Goal: Task Accomplishment & Management: Use online tool/utility

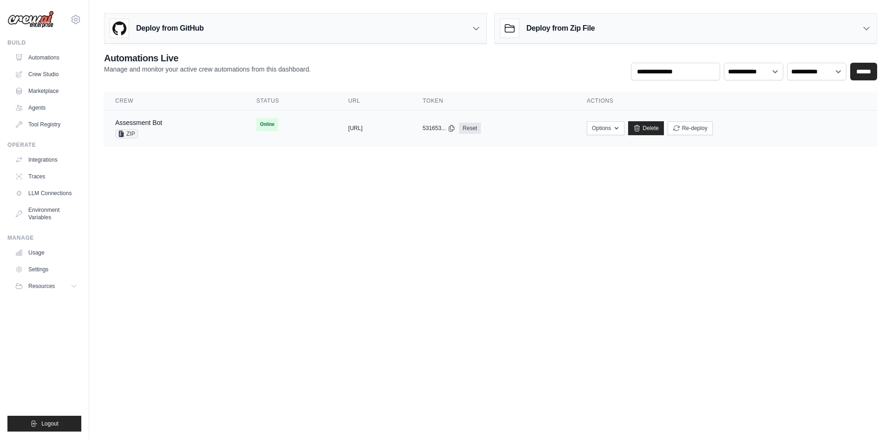
click at [258, 126] on td "Online" at bounding box center [291, 125] width 92 height 28
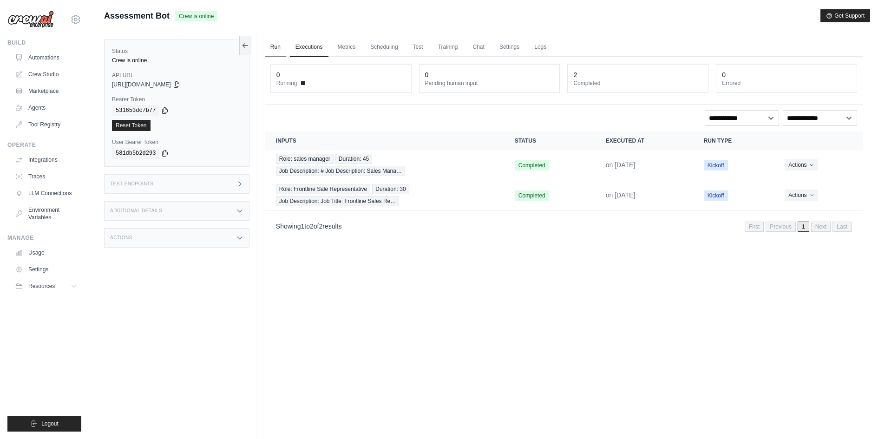
click at [285, 43] on link "Run" at bounding box center [275, 48] width 21 height 20
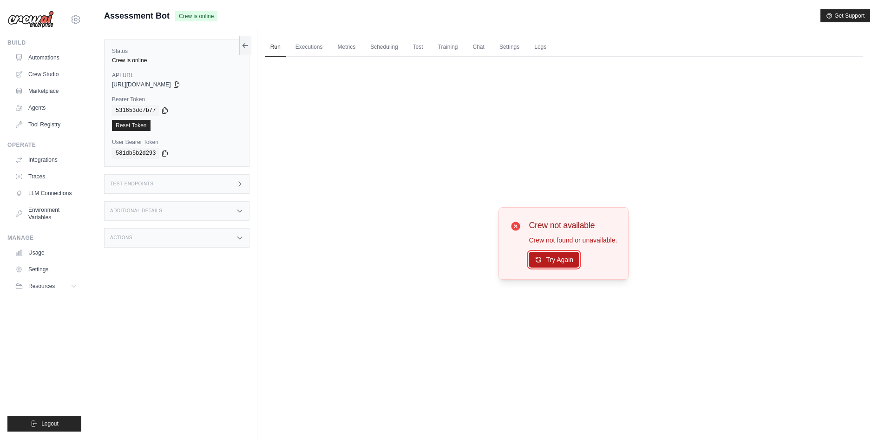
click at [571, 262] on button "Try Again" at bounding box center [553, 260] width 51 height 16
click at [305, 45] on link "Executions" at bounding box center [309, 48] width 39 height 20
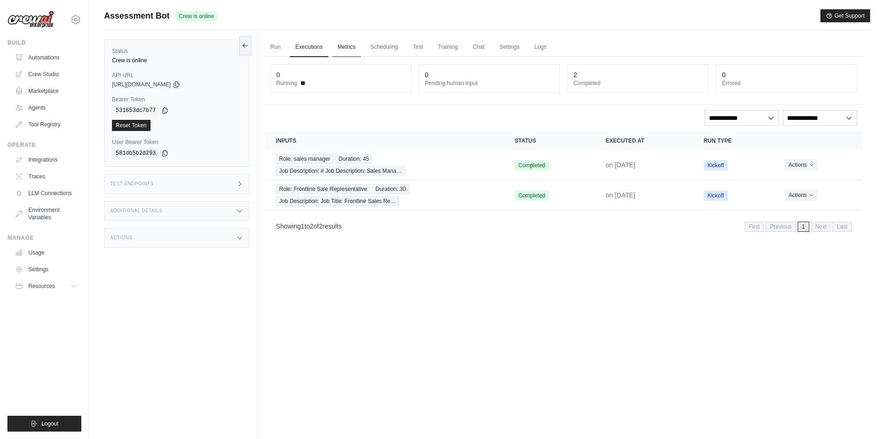
click at [347, 49] on link "Metrics" at bounding box center [346, 48] width 29 height 20
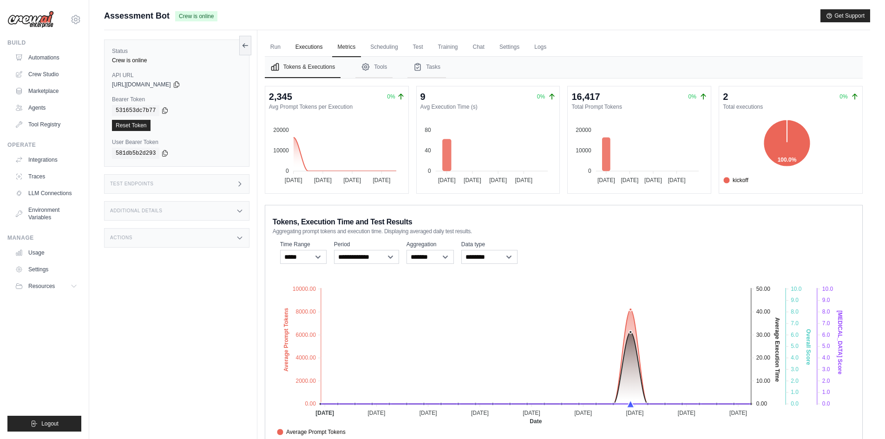
click at [294, 53] on link "Executions" at bounding box center [309, 48] width 39 height 20
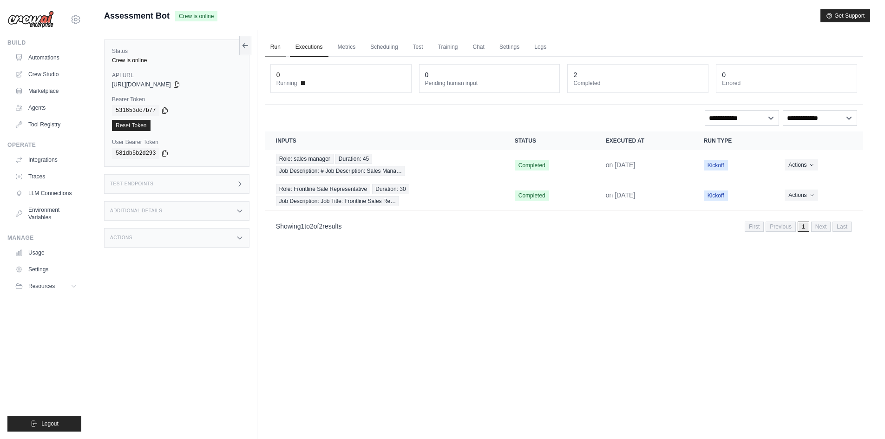
click at [280, 49] on link "Run" at bounding box center [275, 48] width 21 height 20
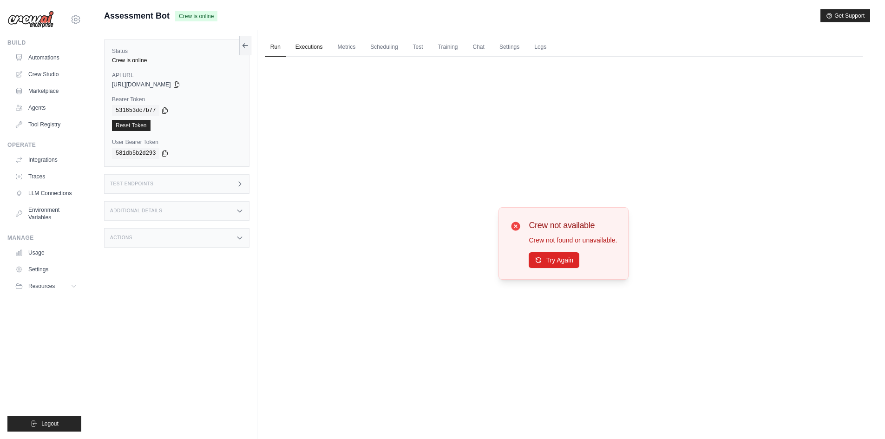
click at [308, 51] on link "Executions" at bounding box center [309, 48] width 39 height 20
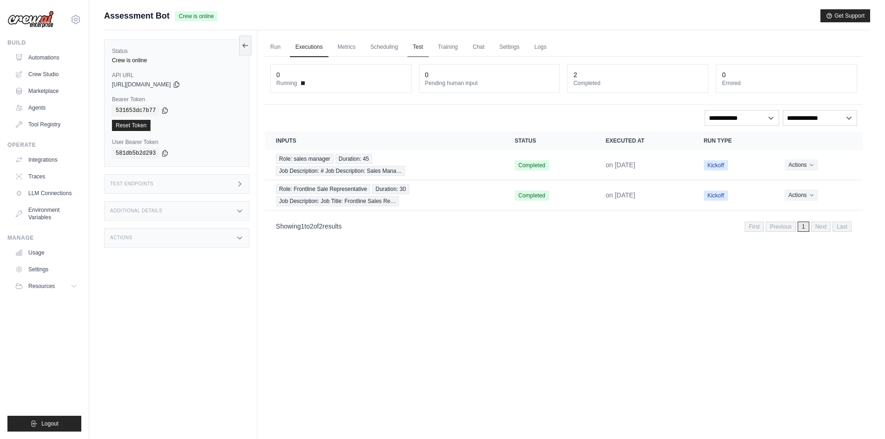
click at [422, 52] on link "Test" at bounding box center [417, 48] width 21 height 20
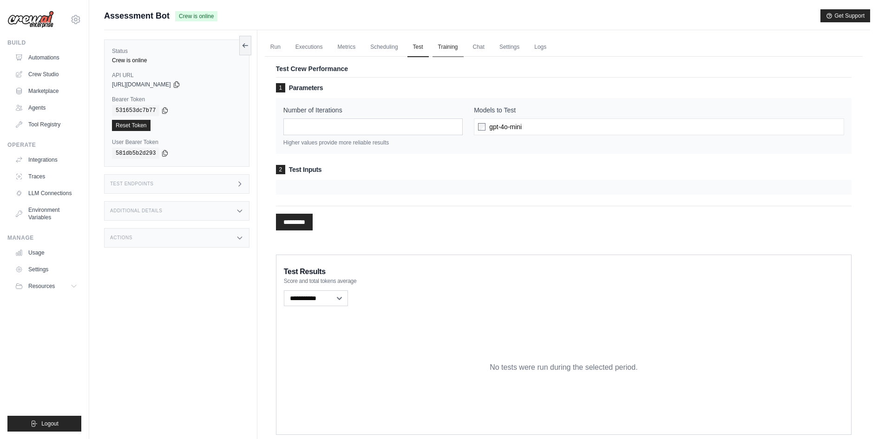
click at [452, 50] on link "Training" at bounding box center [447, 48] width 31 height 20
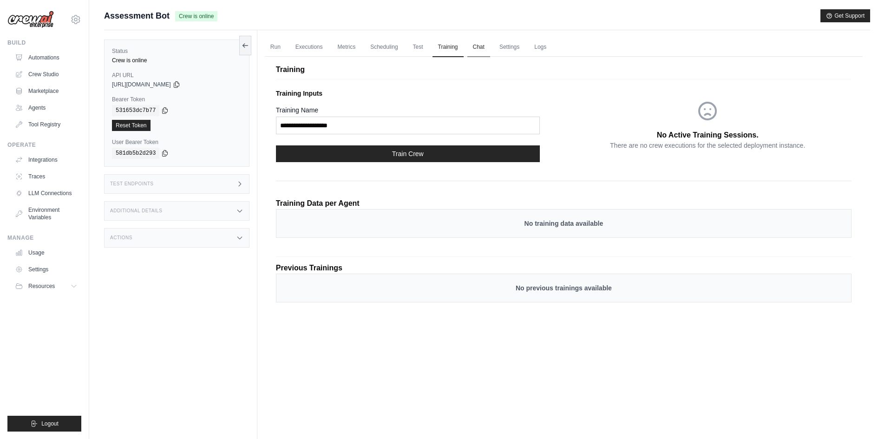
click at [486, 49] on link "Chat" at bounding box center [478, 48] width 23 height 20
click at [281, 50] on link "Run" at bounding box center [275, 48] width 21 height 20
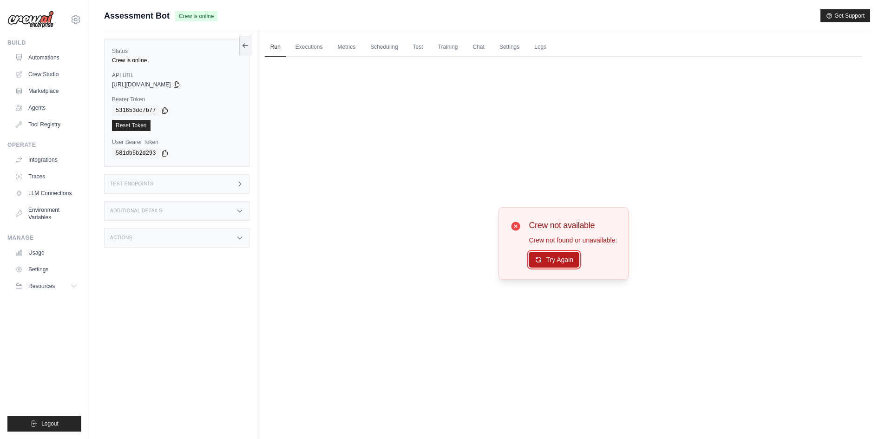
click at [545, 264] on button "Try Again" at bounding box center [553, 260] width 51 height 16
